Goal: Task Accomplishment & Management: Use online tool/utility

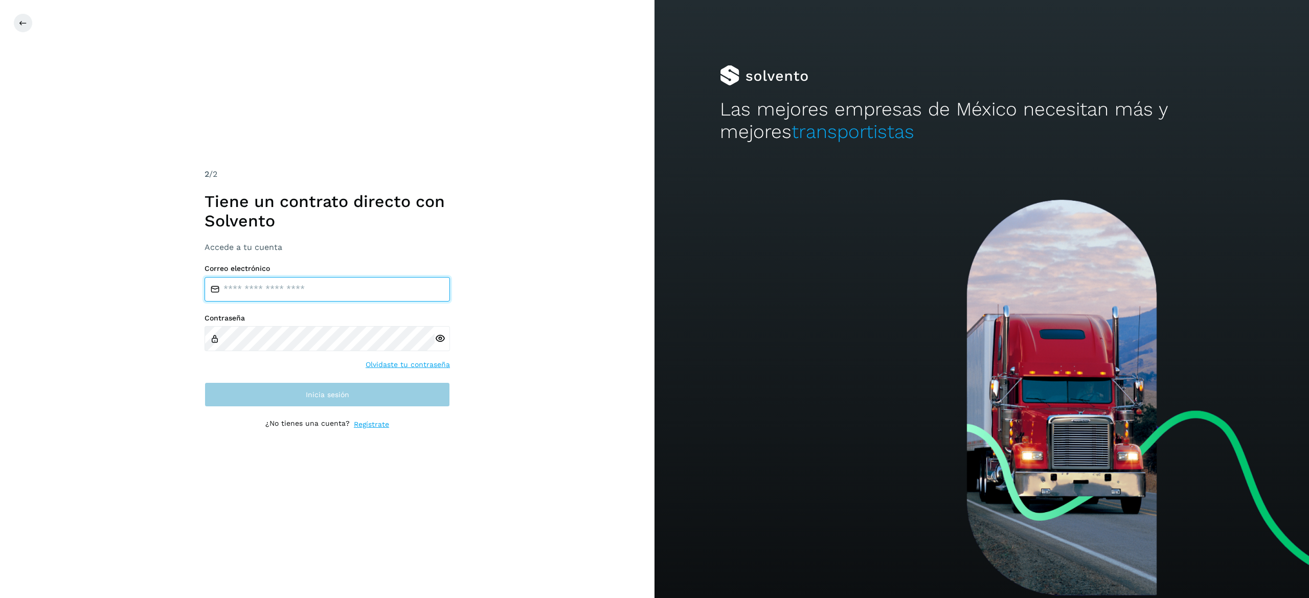
type input "**********"
click at [310, 401] on button "Inicia sesión" at bounding box center [326, 394] width 245 height 25
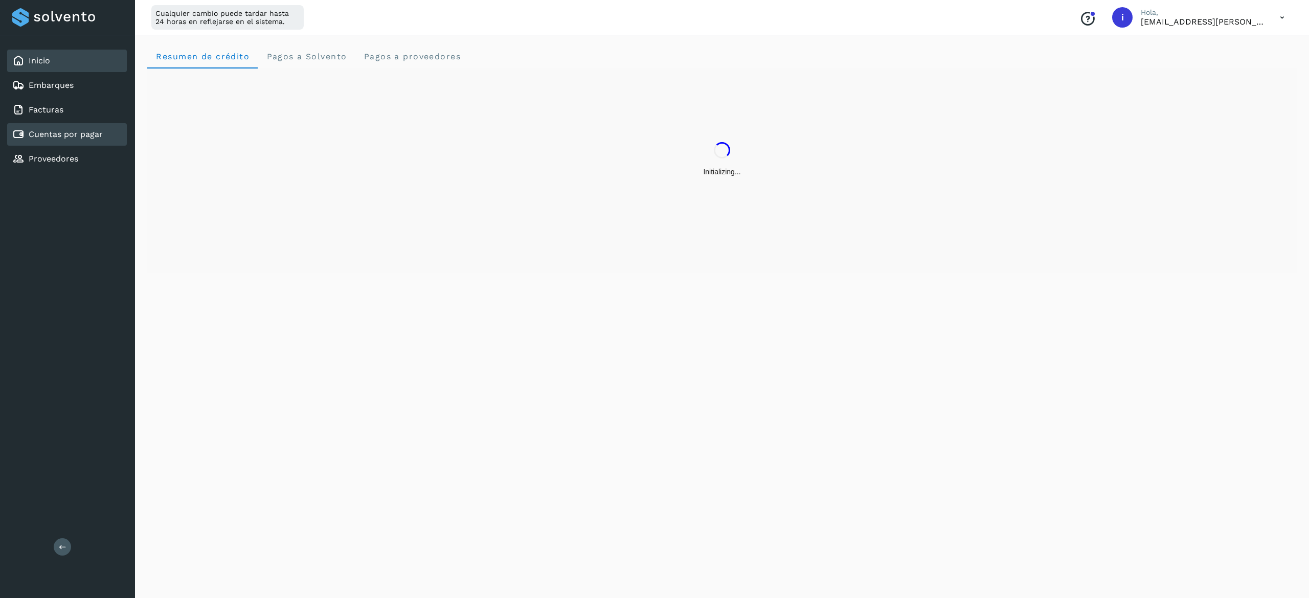
click at [65, 139] on div "Cuentas por pagar" at bounding box center [67, 134] width 120 height 22
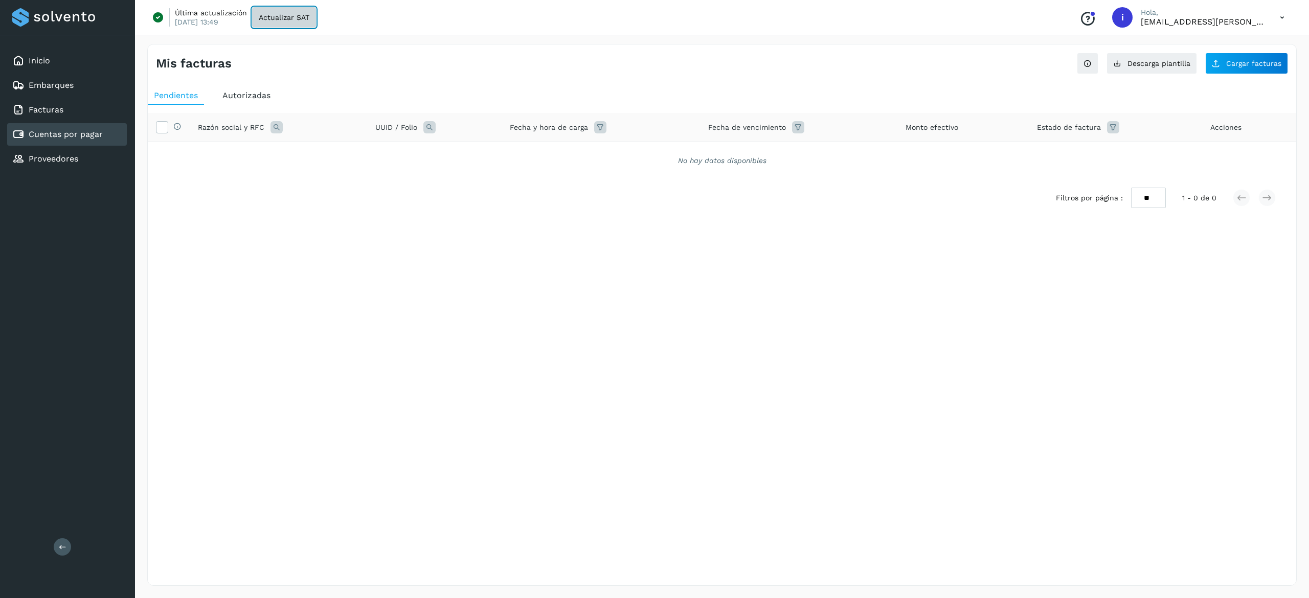
click at [277, 8] on button "Actualizar SAT" at bounding box center [284, 17] width 64 height 20
